Goal: Task Accomplishment & Management: Use online tool/utility

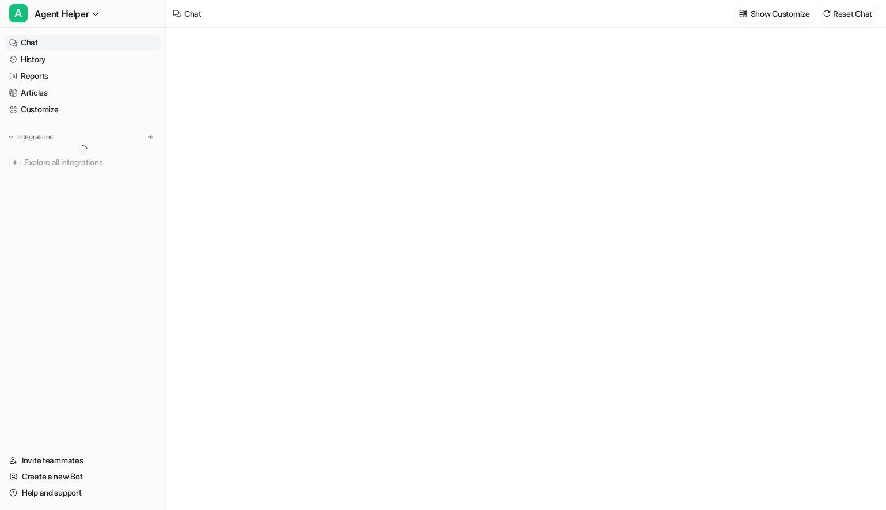
type textarea "**********"
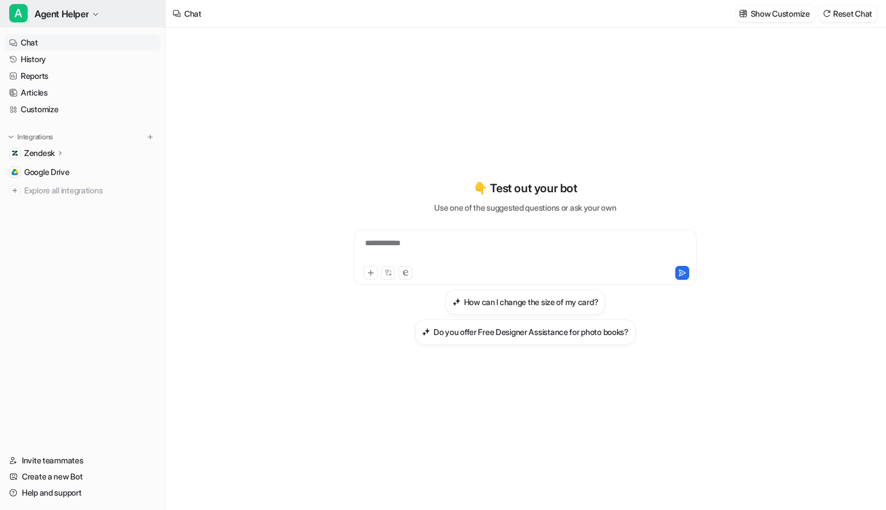
click at [79, 16] on span "Agent Helper" at bounding box center [62, 14] width 54 height 16
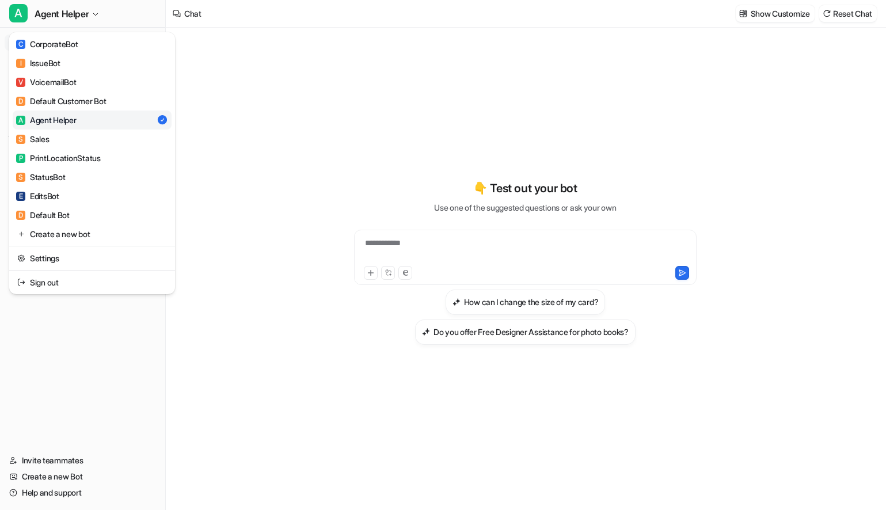
click at [126, 390] on div "A Agent Helper C CorporateBot I IssueBot V VoicemailBot D Default Customer Bot …" at bounding box center [83, 255] width 166 height 510
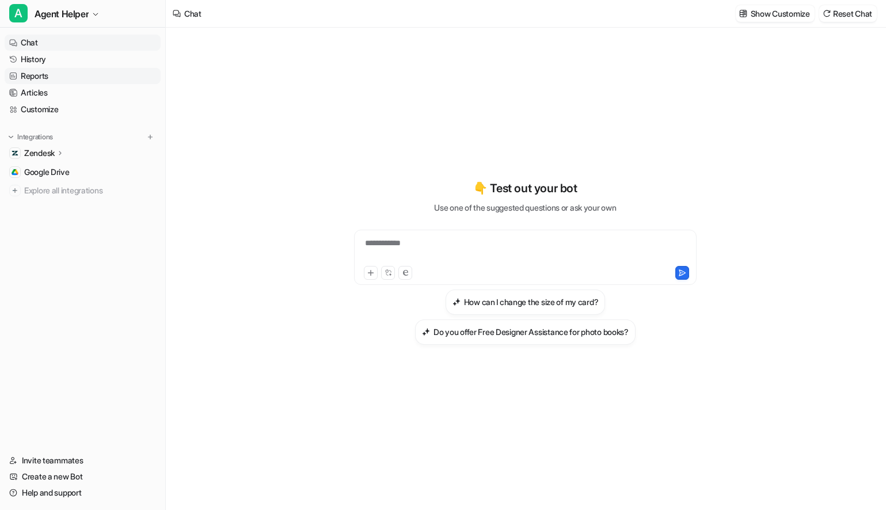
click at [59, 78] on link "Reports" at bounding box center [83, 76] width 156 height 16
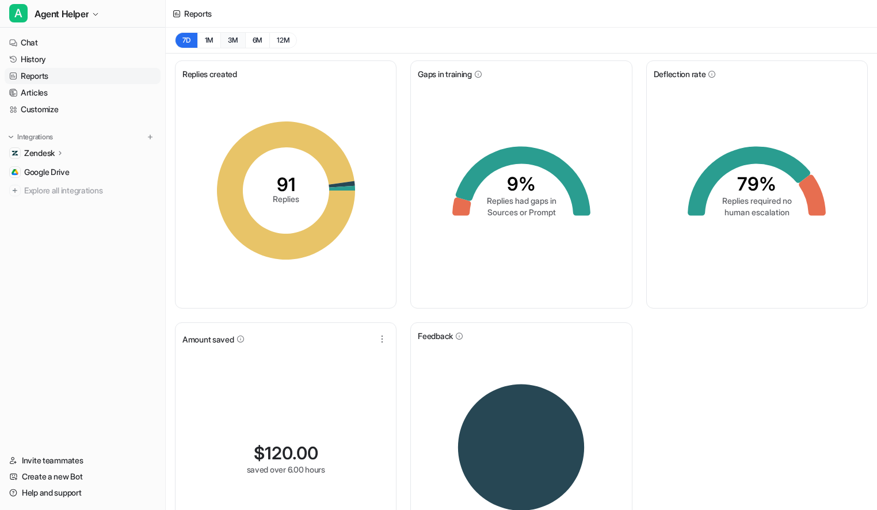
click at [231, 41] on button "3M" at bounding box center [232, 40] width 25 height 16
click at [64, 54] on link "History" at bounding box center [83, 59] width 156 height 16
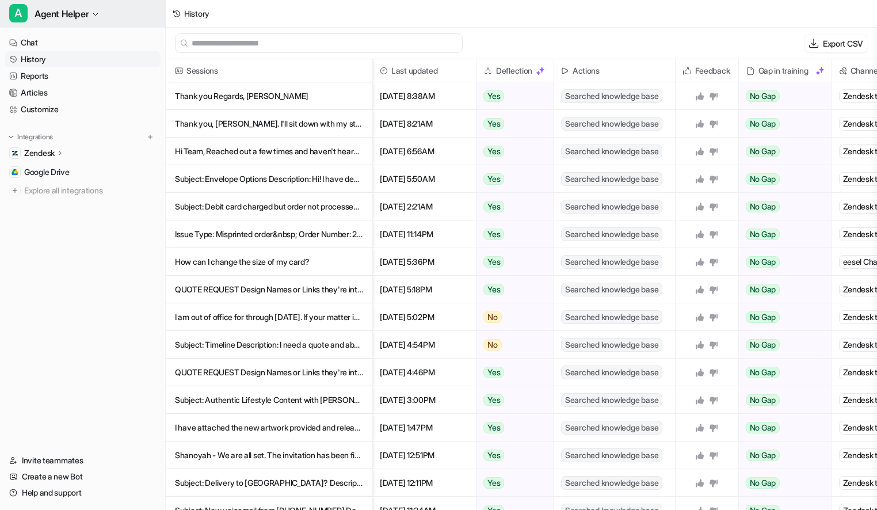
click at [80, 17] on span "Agent Helper" at bounding box center [62, 14] width 54 height 16
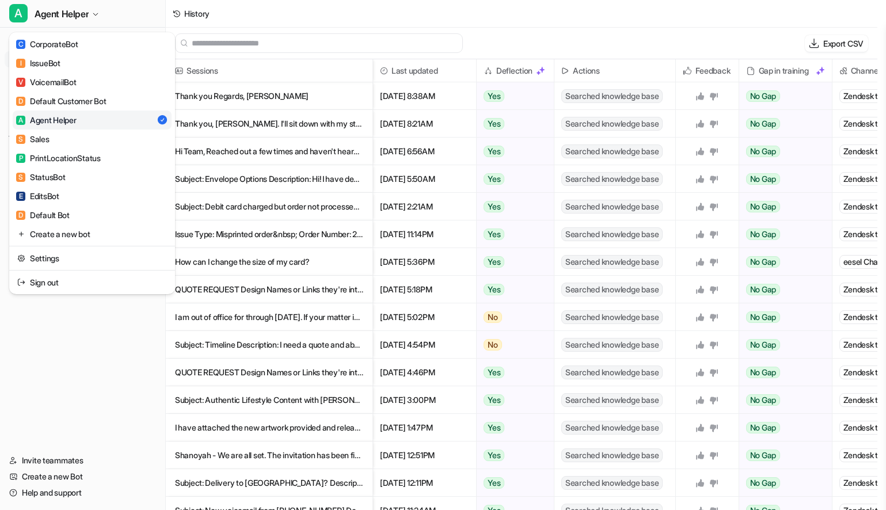
click at [110, 391] on div "A Agent Helper C CorporateBot I IssueBot V VoicemailBot D Default Customer Bot …" at bounding box center [83, 255] width 166 height 510
